Goal: Task Accomplishment & Management: Use online tool/utility

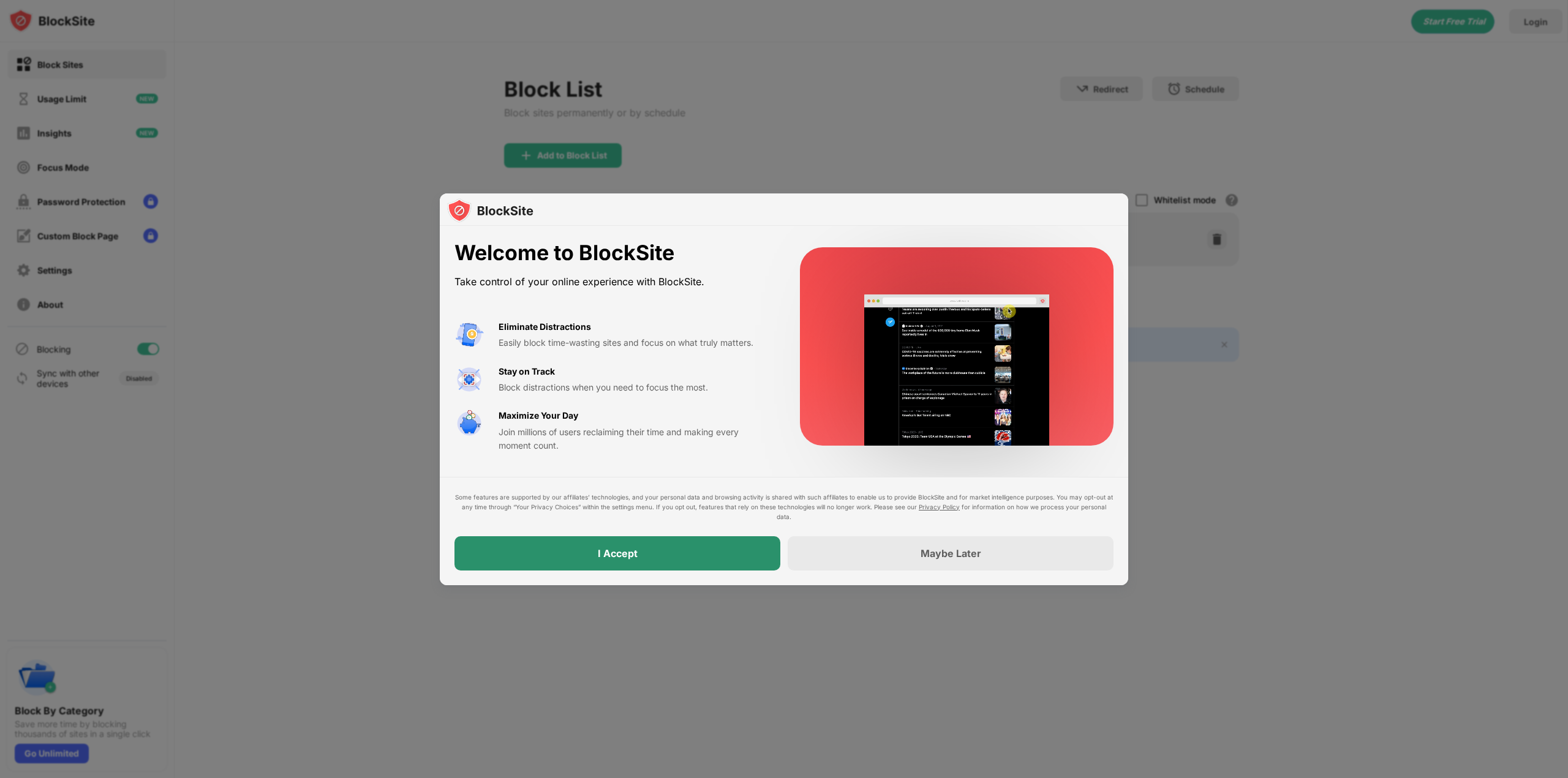
click at [722, 545] on div "I Accept" at bounding box center [617, 553] width 326 height 34
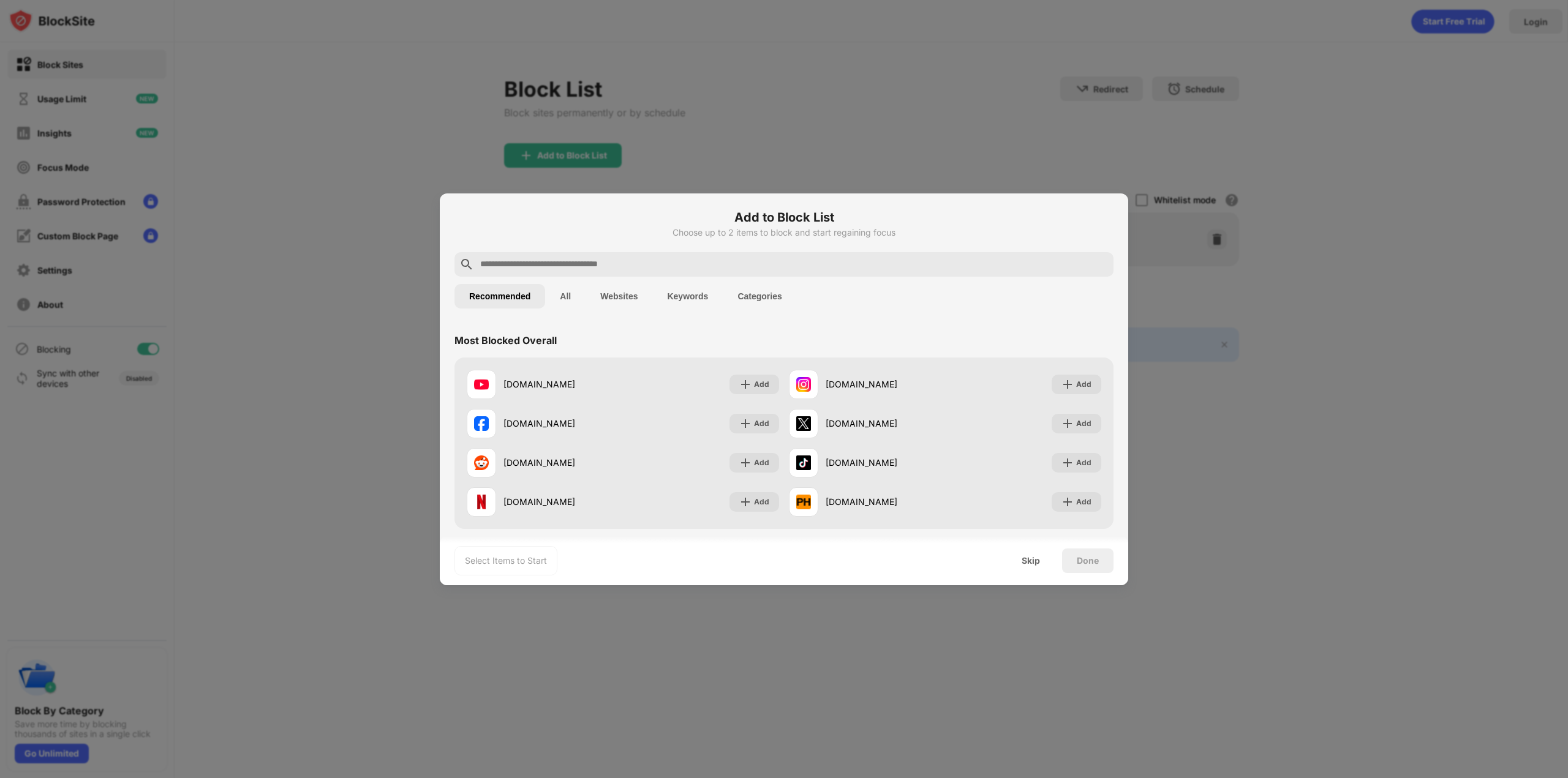
click at [659, 269] on input "text" at bounding box center [793, 264] width 629 height 15
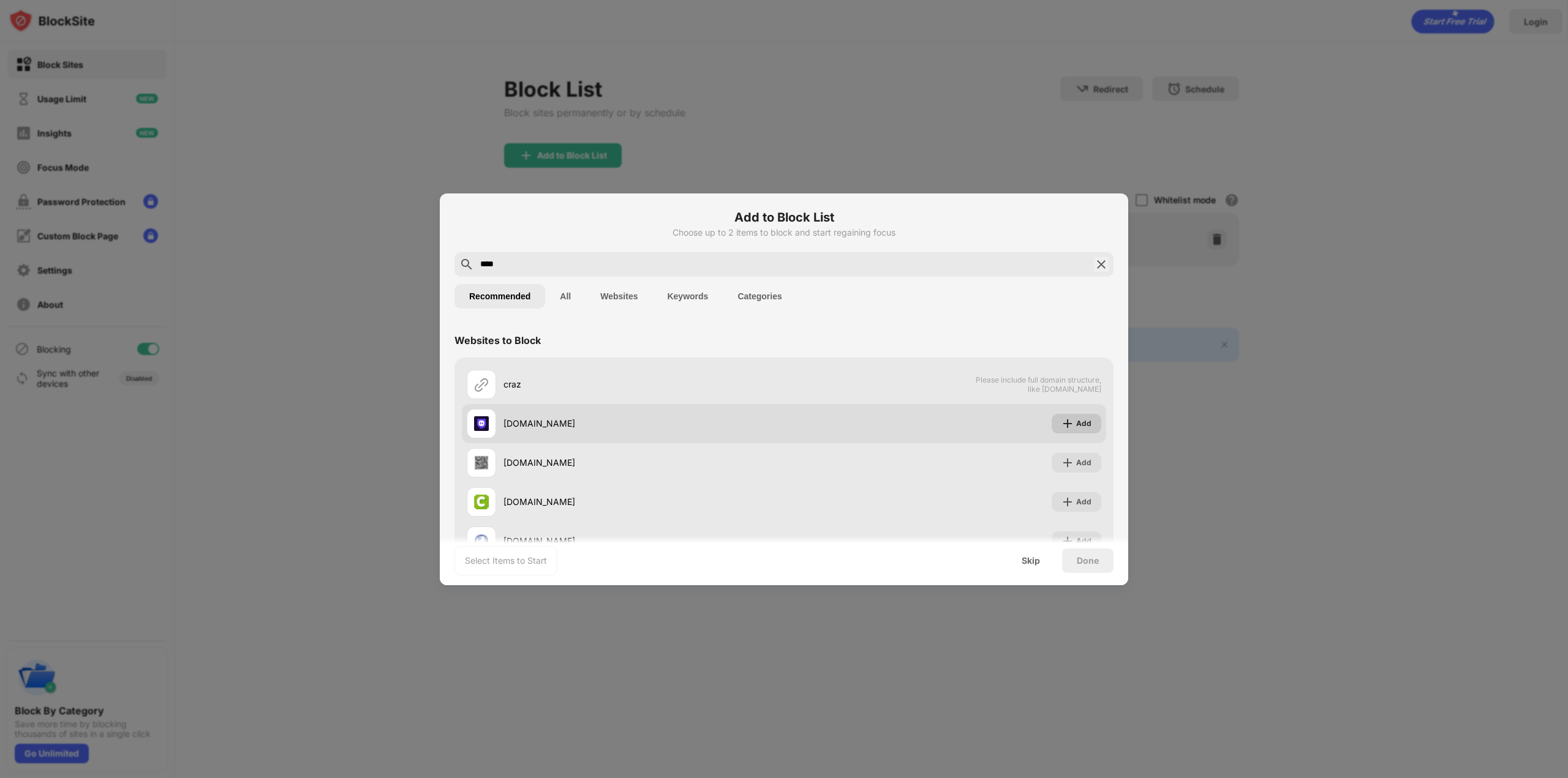
type input "****"
click at [1062, 429] on img at bounding box center [1067, 423] width 12 height 12
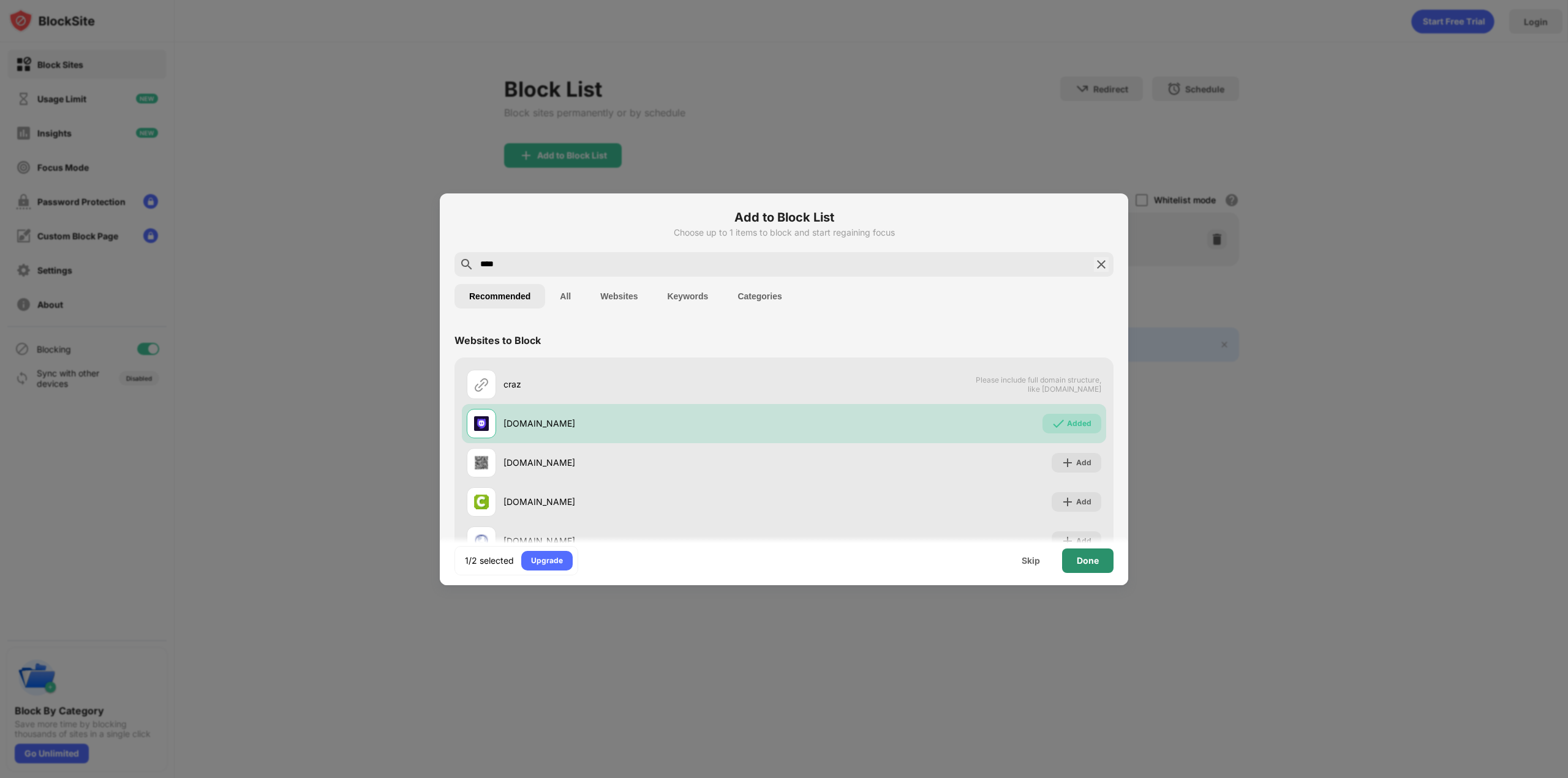
click at [1090, 566] on div "Done" at bounding box center [1088, 561] width 51 height 25
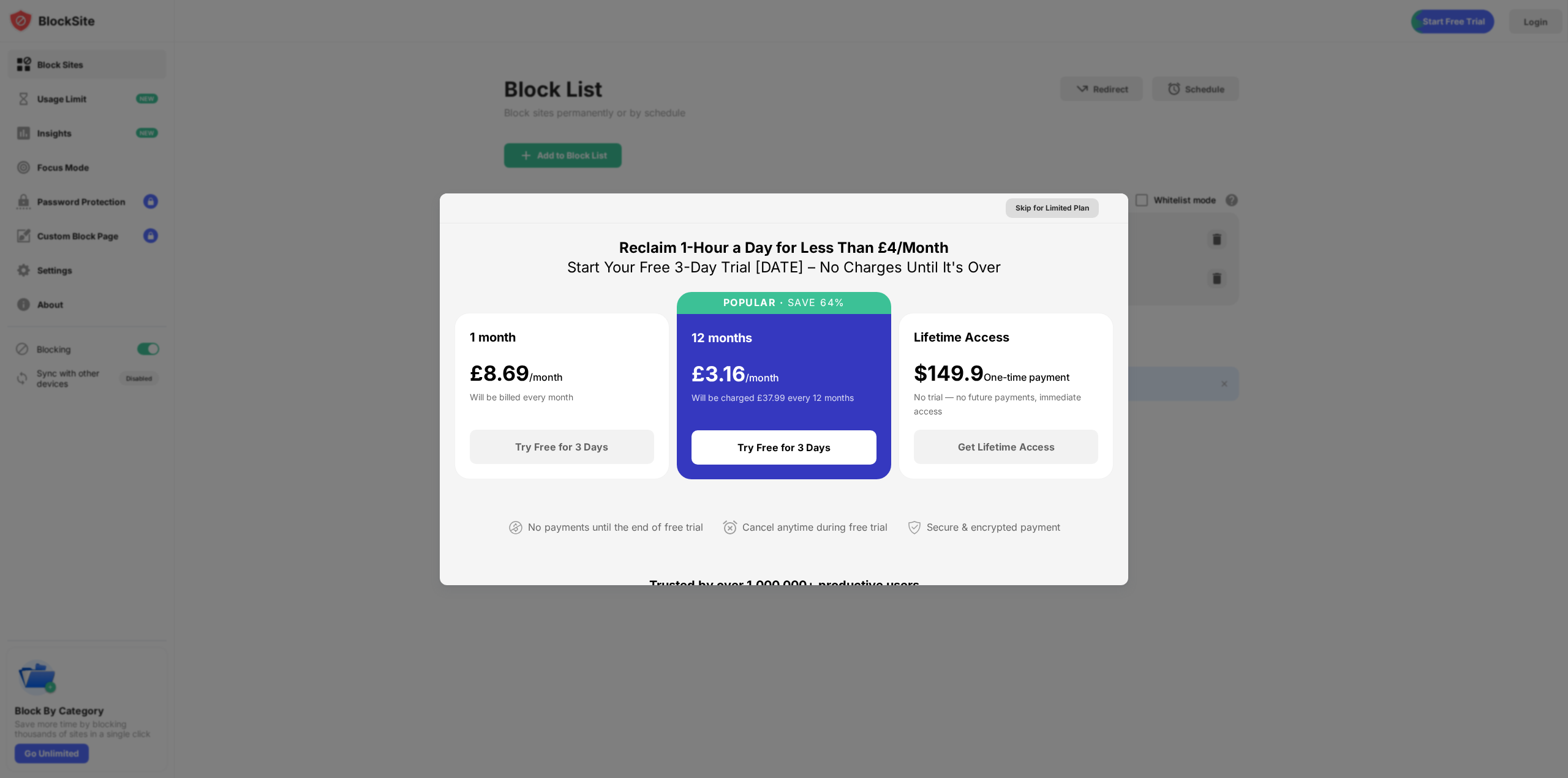
click at [1064, 209] on div "Skip for Limited Plan" at bounding box center [1052, 208] width 74 height 12
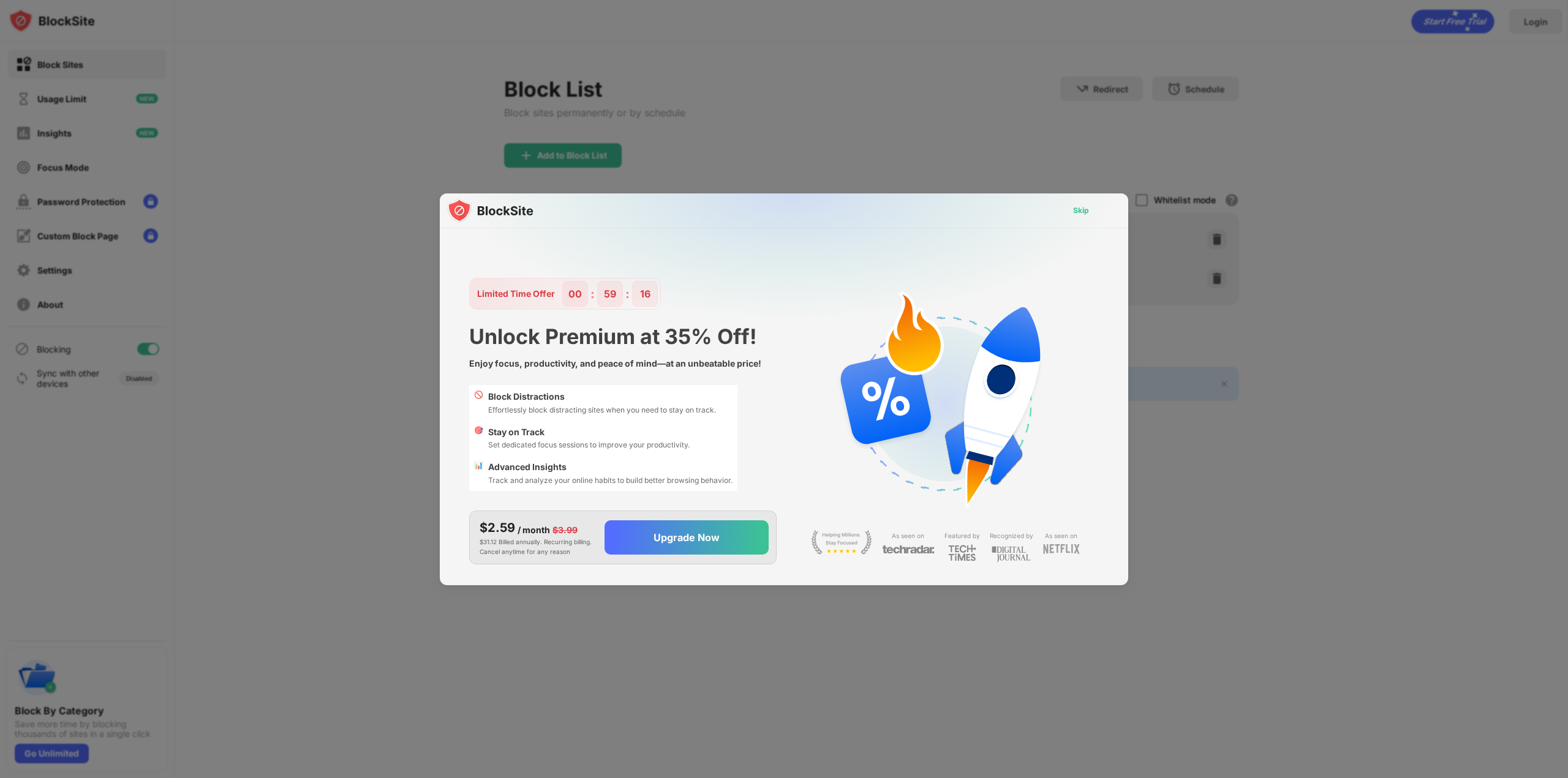
click at [1064, 209] on div "Skip" at bounding box center [1081, 211] width 36 height 20
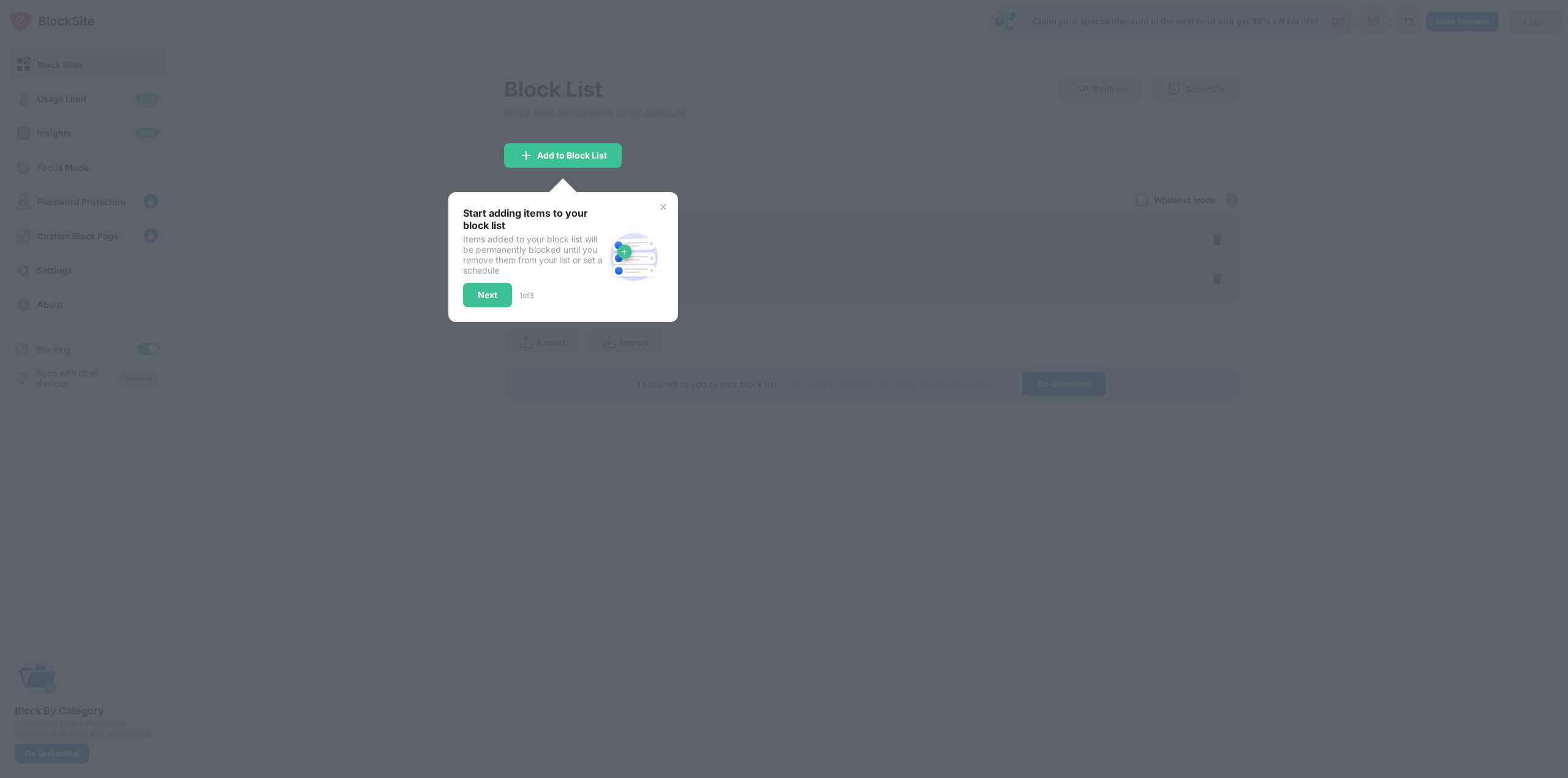
click at [665, 204] on img at bounding box center [663, 207] width 10 height 10
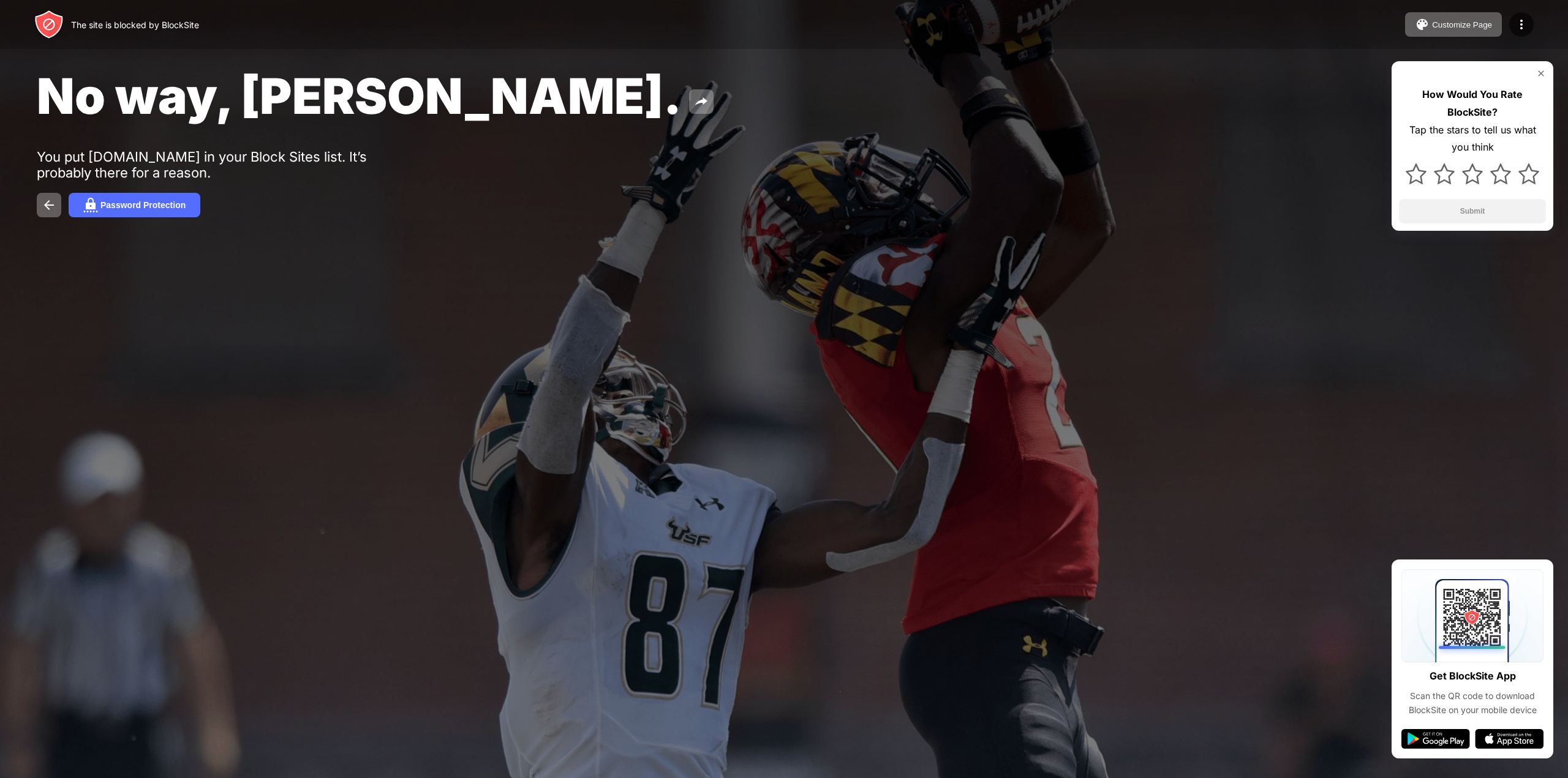
click at [1545, 68] on div "How Would You Rate BlockSite? Tap the stars to tell us what you think Submit" at bounding box center [1472, 146] width 161 height 170
click at [1540, 72] on img at bounding box center [1541, 73] width 10 height 10
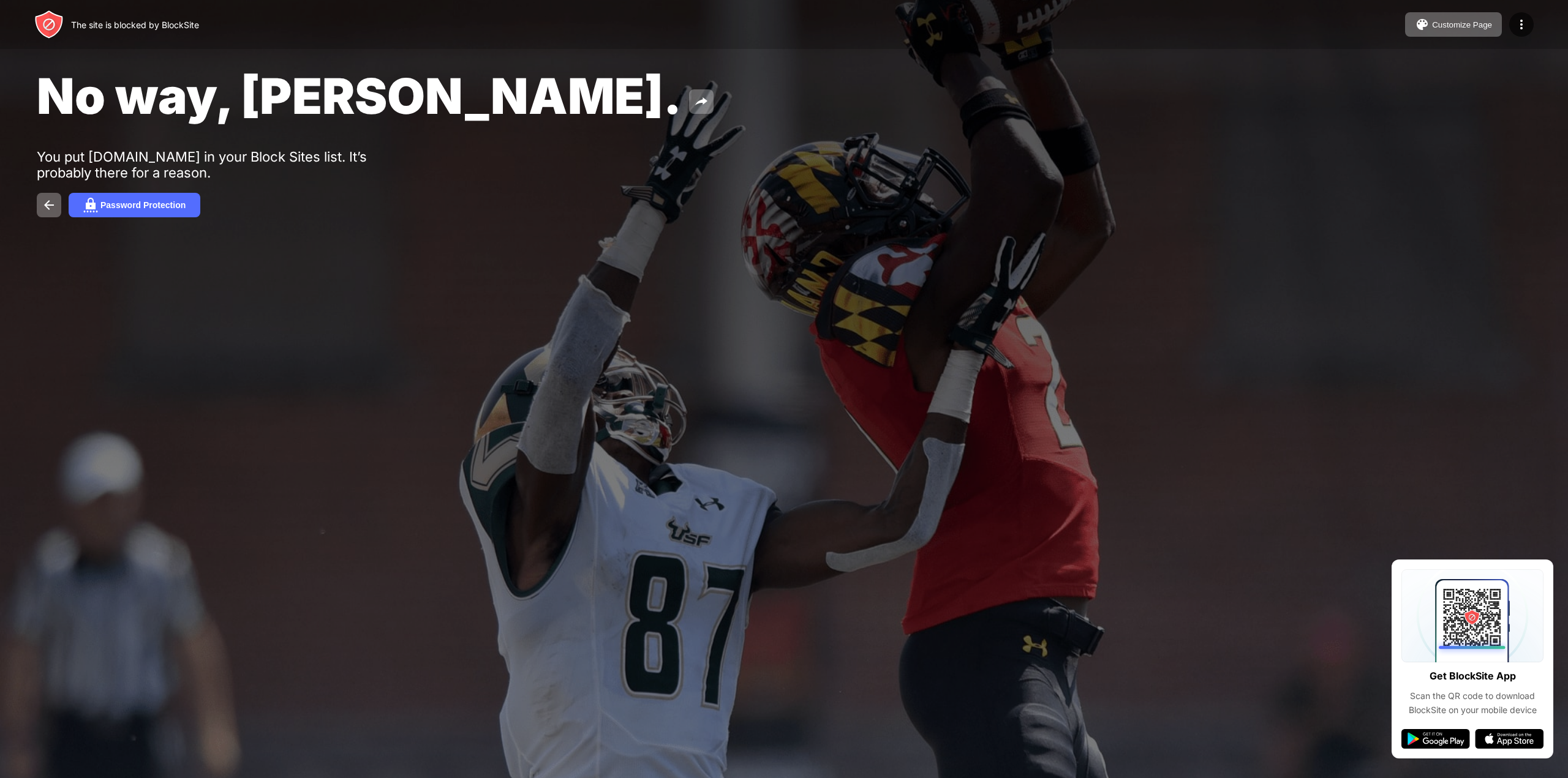
click at [387, 265] on div "No way, [PERSON_NAME]. You put [DOMAIN_NAME] in your Block Sites list. It’s pro…" at bounding box center [784, 142] width 1568 height 284
